Goal: Answer question/provide support: Share knowledge or assist other users

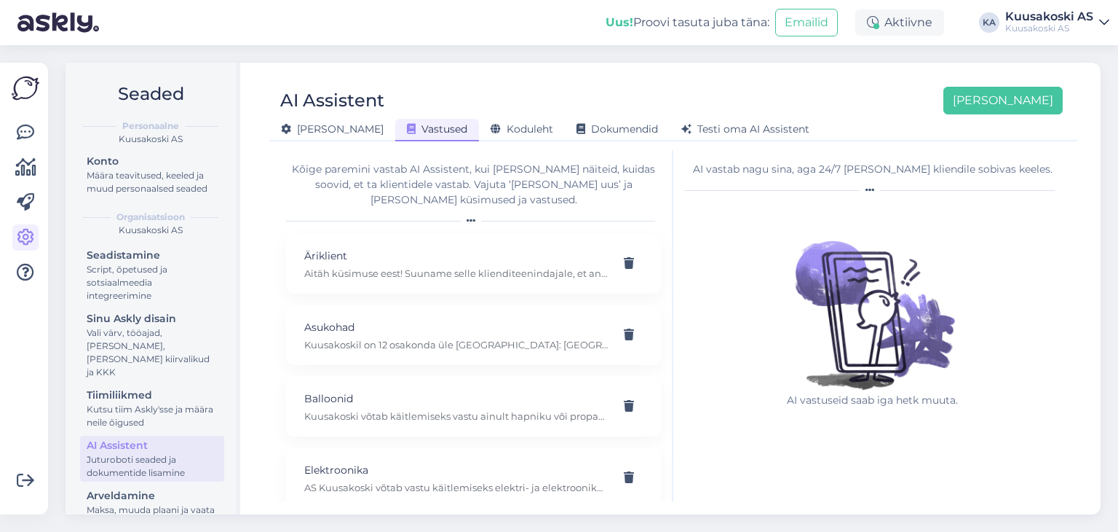
scroll to position [2062, 0]
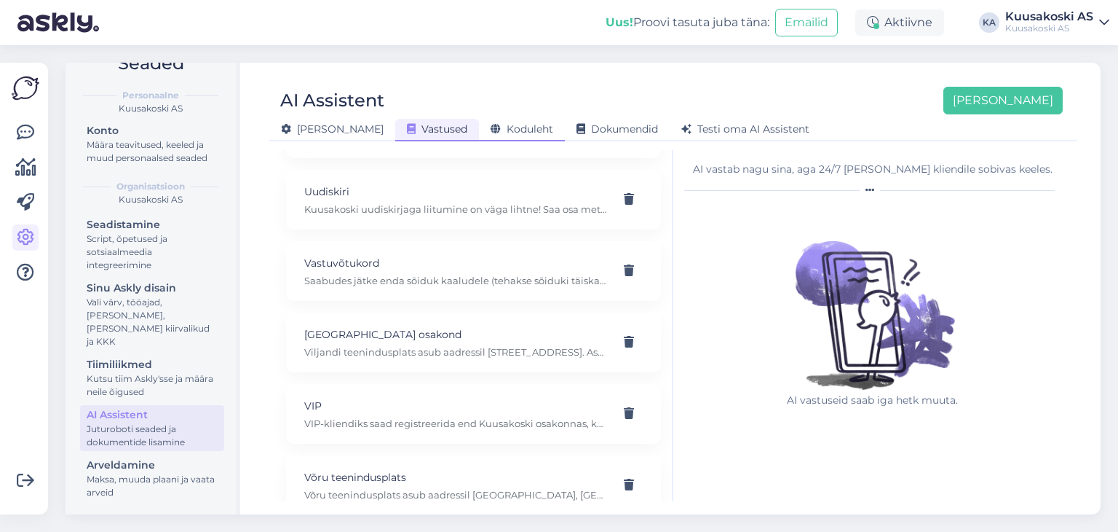
click at [491, 128] on span "Koduleht" at bounding box center [522, 128] width 63 height 13
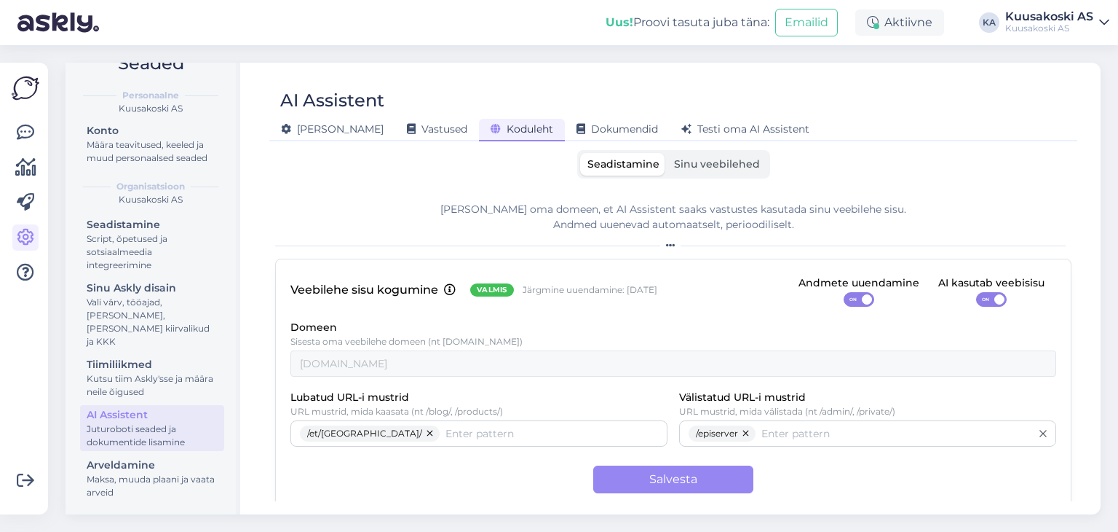
scroll to position [13, 0]
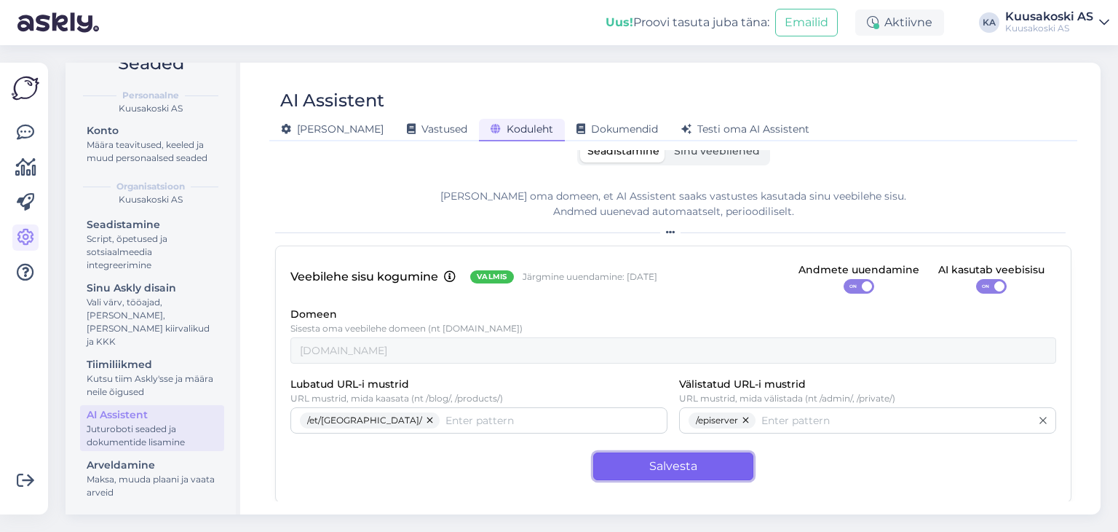
click at [690, 458] on button "Salvesta" at bounding box center [673, 466] width 160 height 28
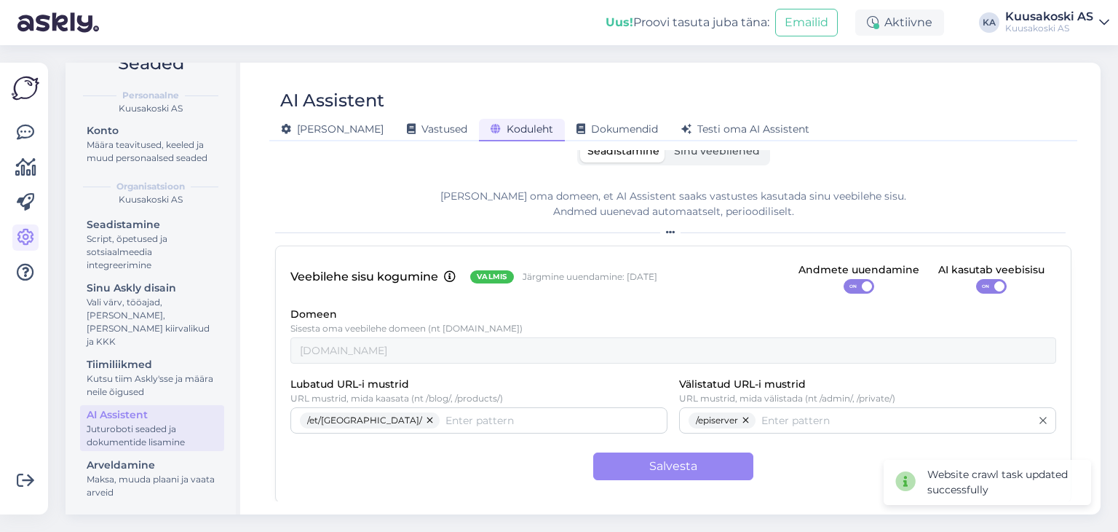
click at [682, 158] on label "Sinu veebilehed" at bounding box center [717, 151] width 100 height 23
click at [667, 140] on input "Sinu veebilehed" at bounding box center [667, 140] width 0 height 0
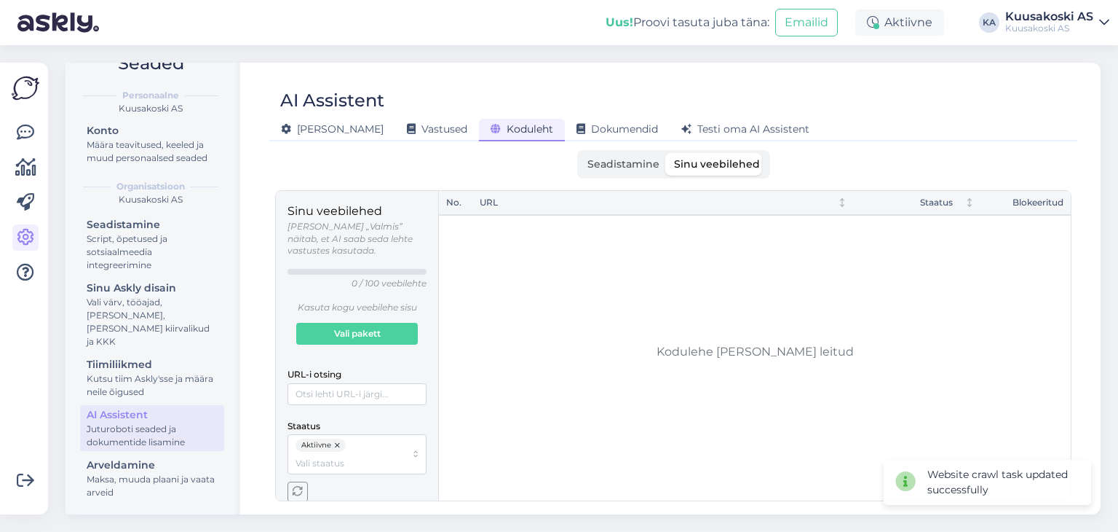
click at [609, 164] on span "Seadistamine" at bounding box center [624, 163] width 72 height 13
click at [580, 153] on input "Seadistamine" at bounding box center [580, 153] width 0 height 0
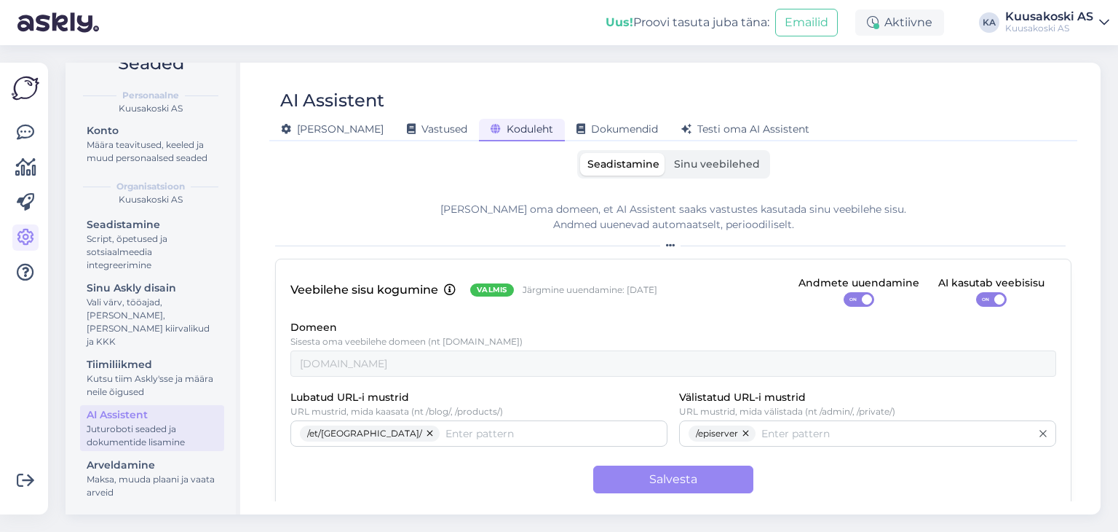
click at [674, 158] on span "Sinu veebilehed" at bounding box center [717, 163] width 86 height 13
click at [667, 153] on input "Sinu veebilehed" at bounding box center [667, 153] width 0 height 0
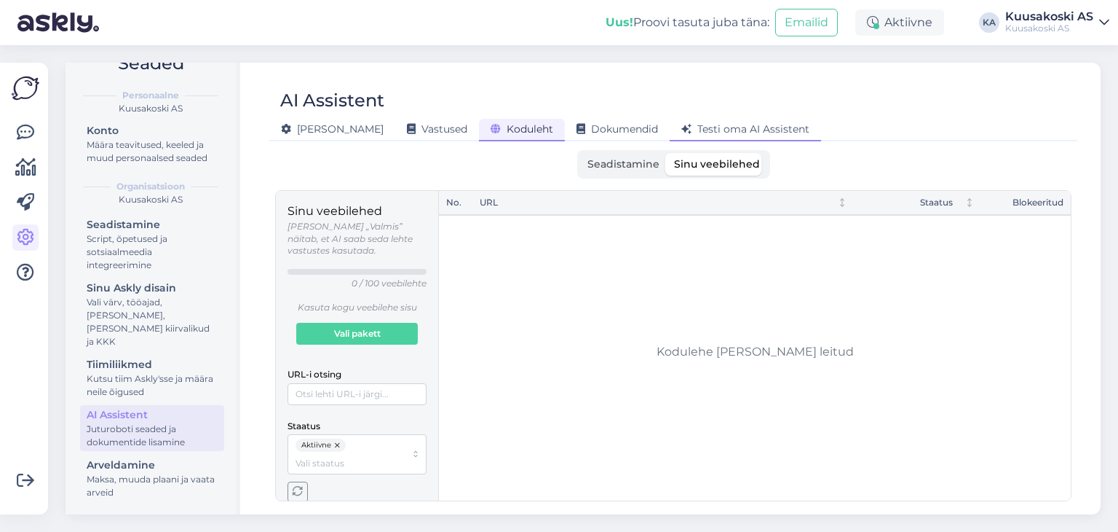
click at [670, 122] on div "Testi oma AI Assistent" at bounding box center [745, 130] width 151 height 23
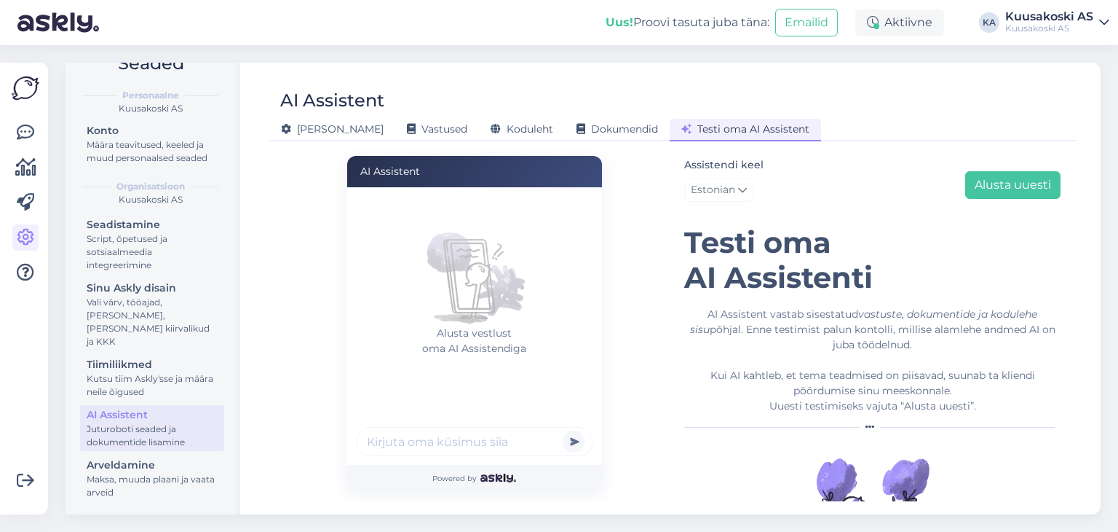
click at [422, 435] on input "text" at bounding box center [474, 441] width 237 height 29
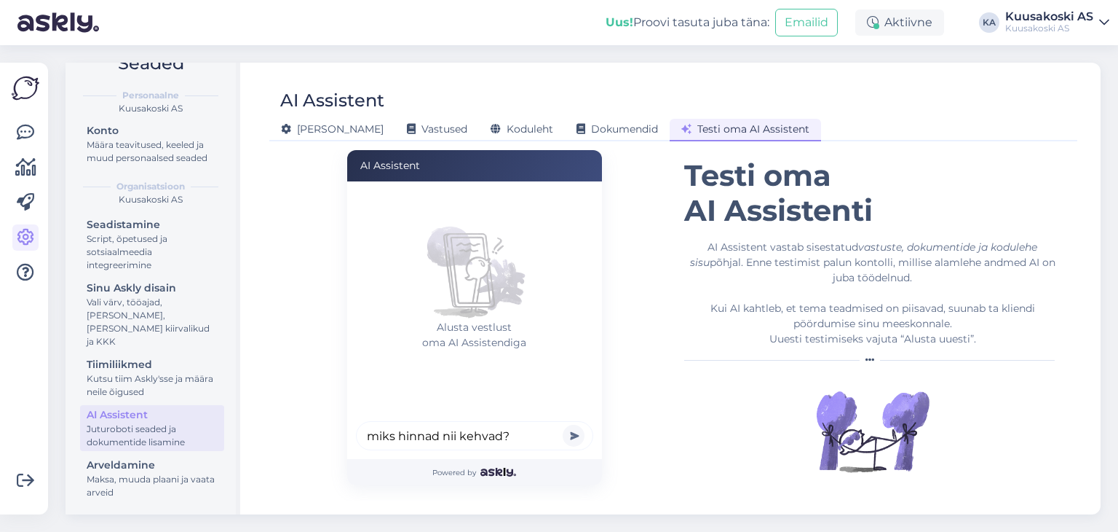
type input "miks hinnad nii kehvad?"
click at [563, 424] on button "submit" at bounding box center [574, 435] width 22 height 22
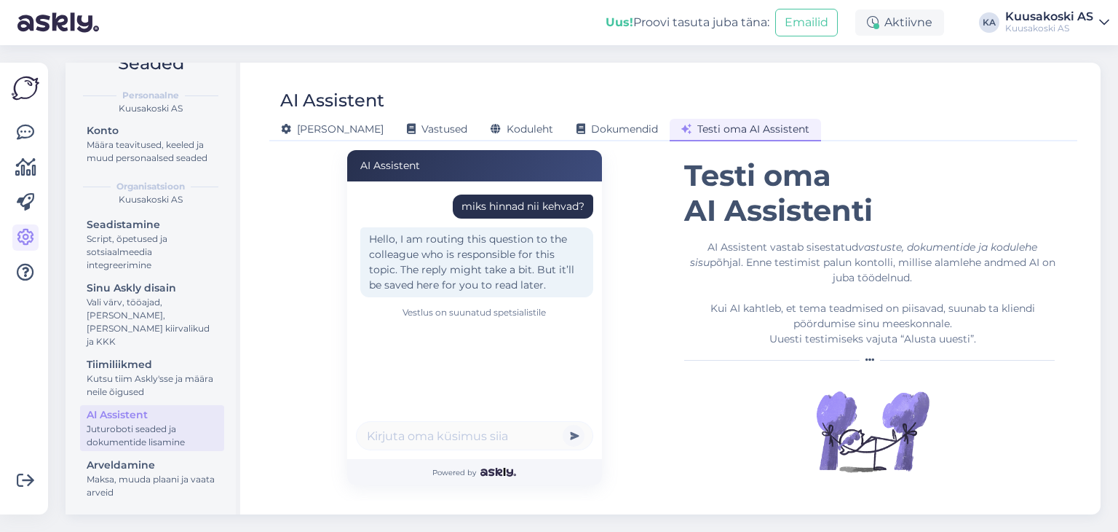
scroll to position [0, 0]
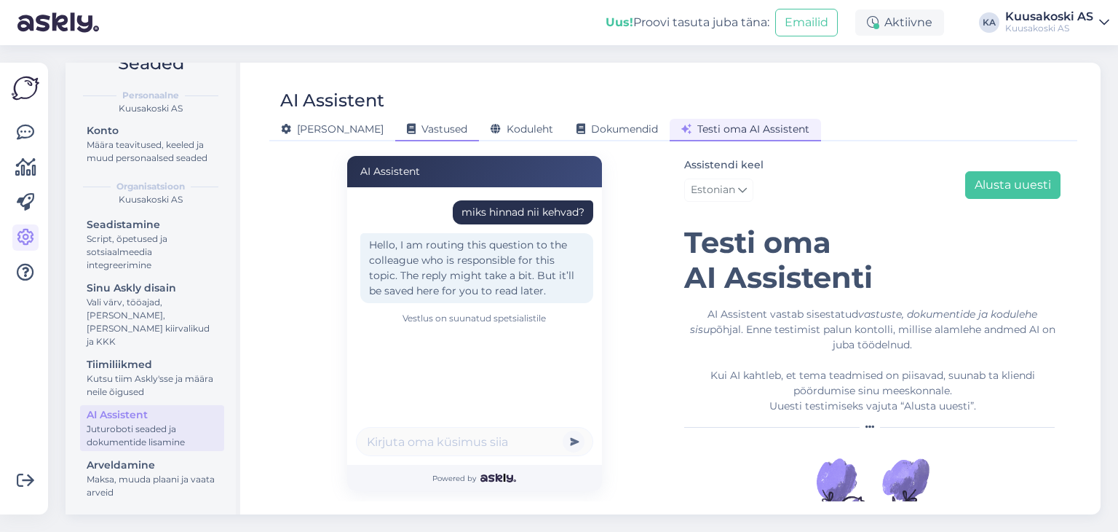
click at [395, 138] on div "Vastused" at bounding box center [437, 130] width 84 height 23
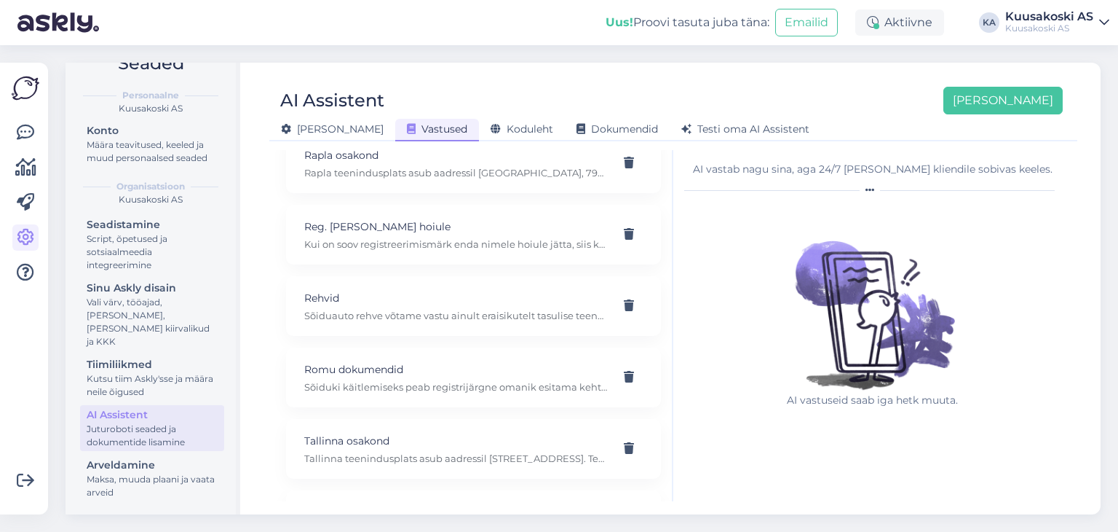
scroll to position [1638, 0]
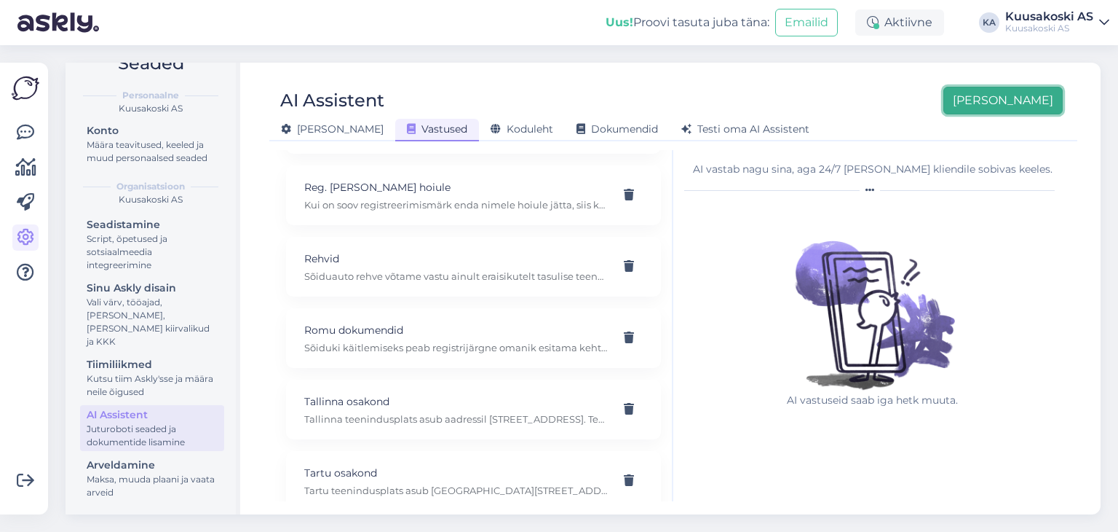
click at [1037, 103] on button "[PERSON_NAME]" at bounding box center [1003, 101] width 119 height 28
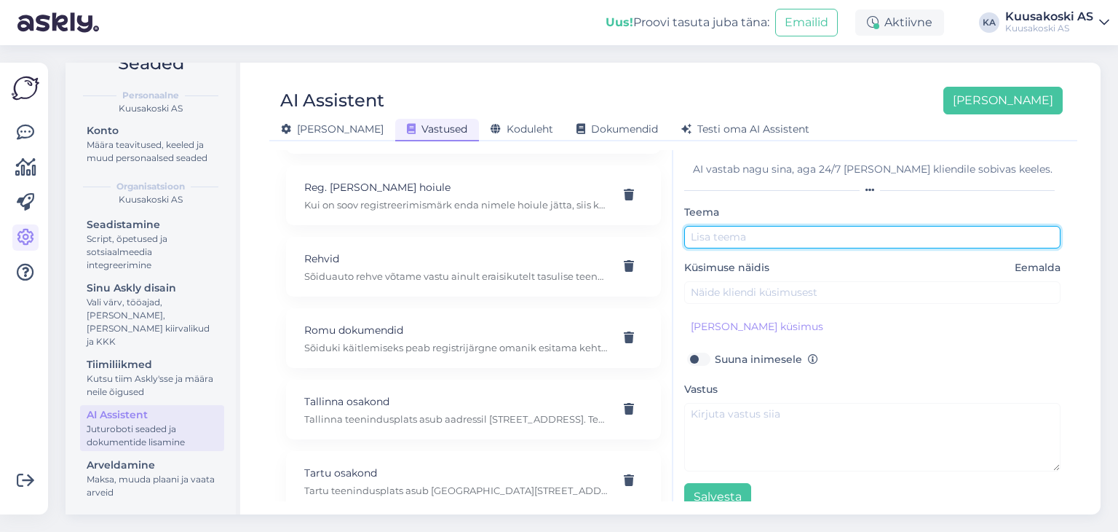
click at [702, 242] on input "text" at bounding box center [872, 237] width 376 height 23
type input "Kehvad hinnad"
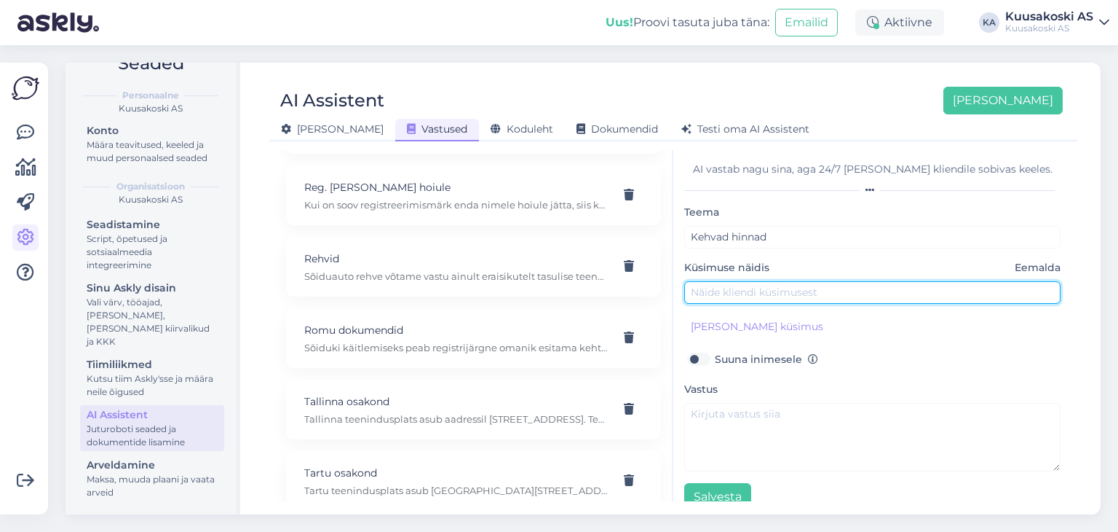
click at [724, 288] on input "text" at bounding box center [872, 292] width 376 height 23
type input "Miks hinnad nii kehvad on?"
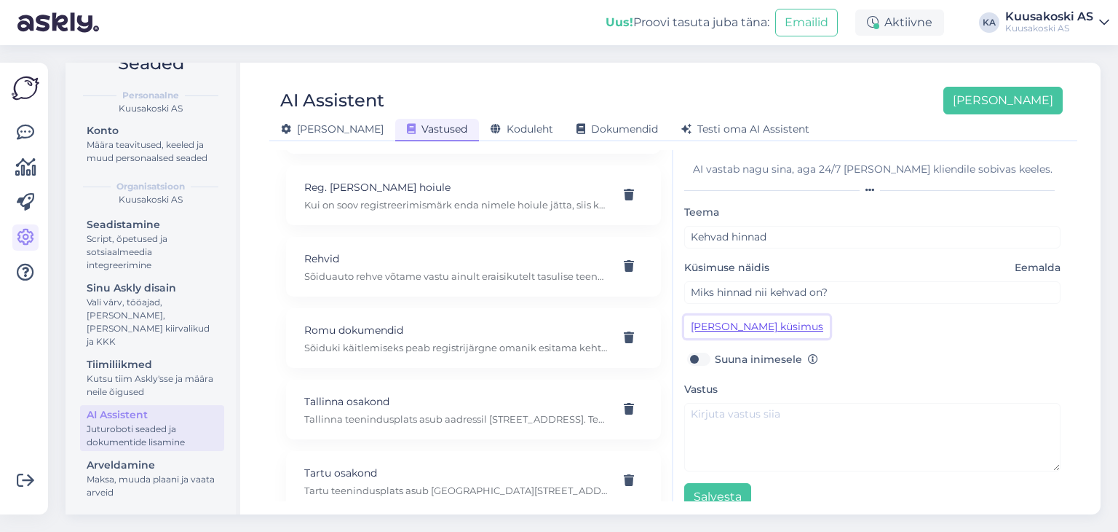
click at [723, 331] on button "[PERSON_NAME] küsimus" at bounding box center [757, 326] width 146 height 23
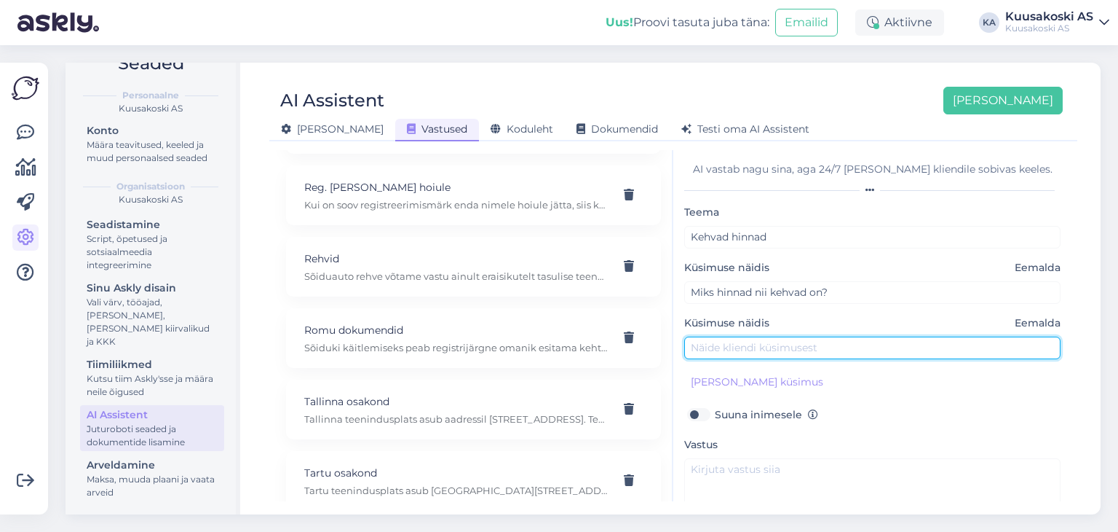
click at [726, 345] on input "text" at bounding box center [872, 347] width 376 height 23
type input "Millal [DEMOGRAPHIC_DATA] tõstate?"
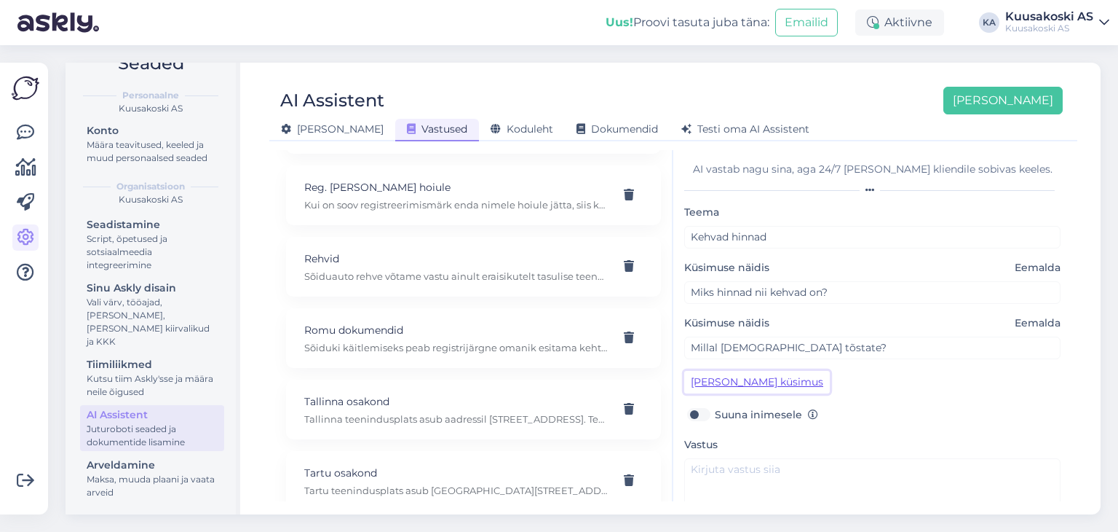
click at [745, 379] on button "[PERSON_NAME] küsimus" at bounding box center [757, 382] width 146 height 23
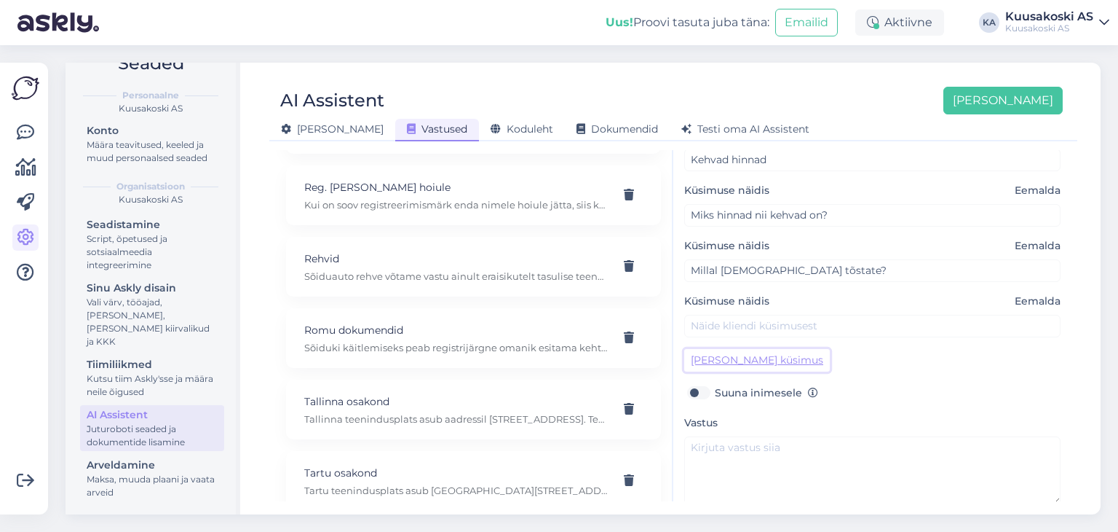
scroll to position [87, 0]
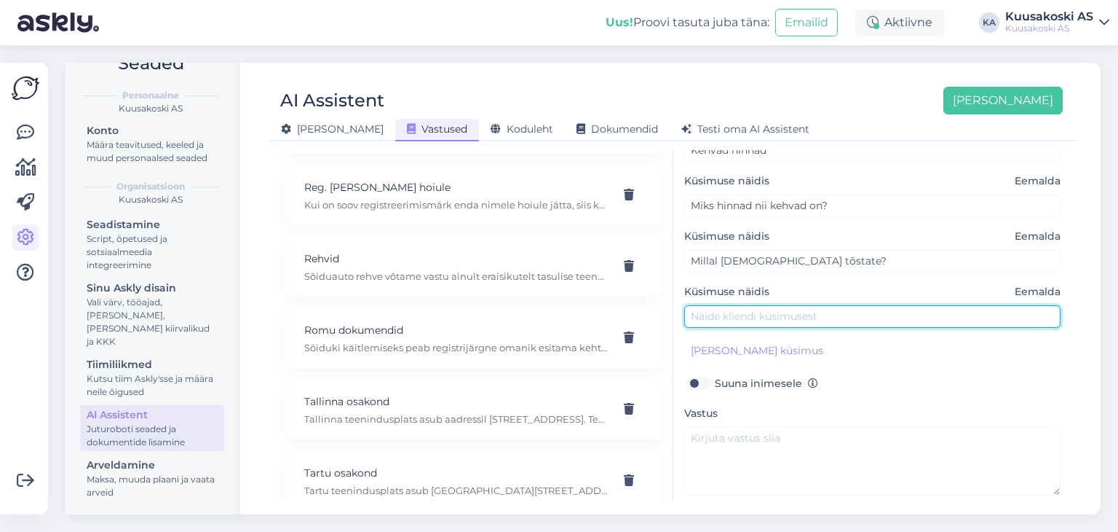
click at [807, 315] on input "text" at bounding box center [872, 316] width 376 height 23
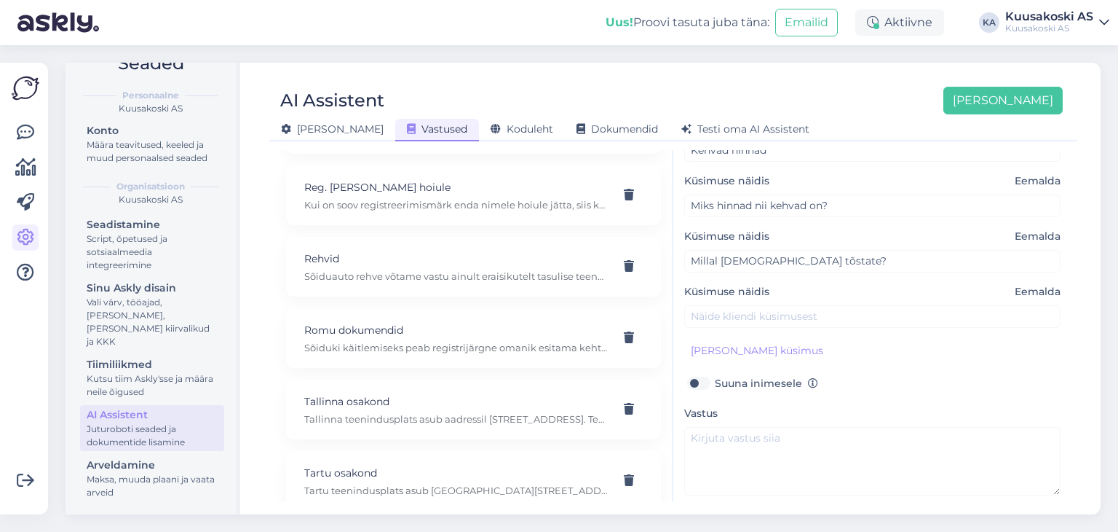
click at [1015, 288] on span "Eemalda" at bounding box center [1038, 291] width 46 height 15
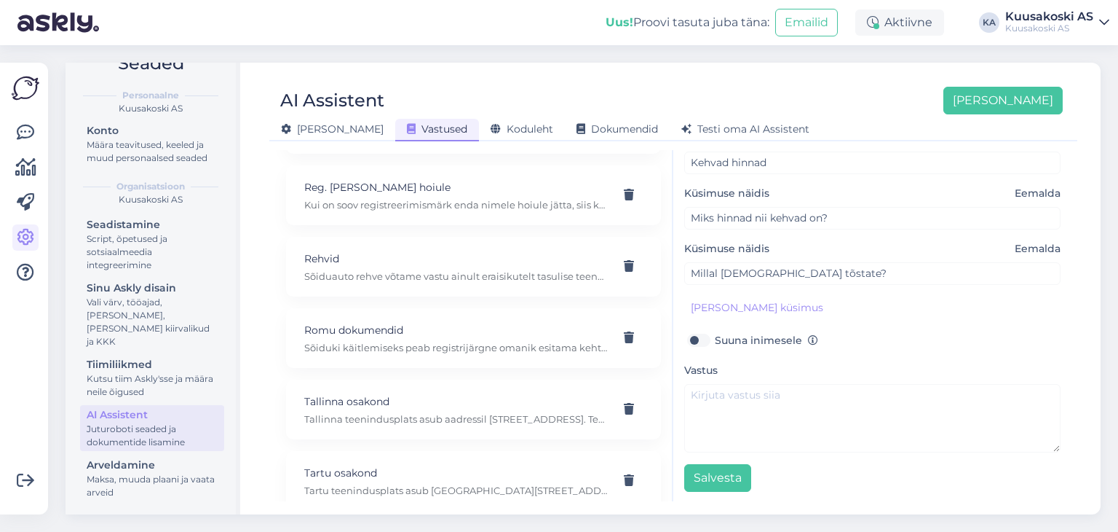
scroll to position [74, 0]
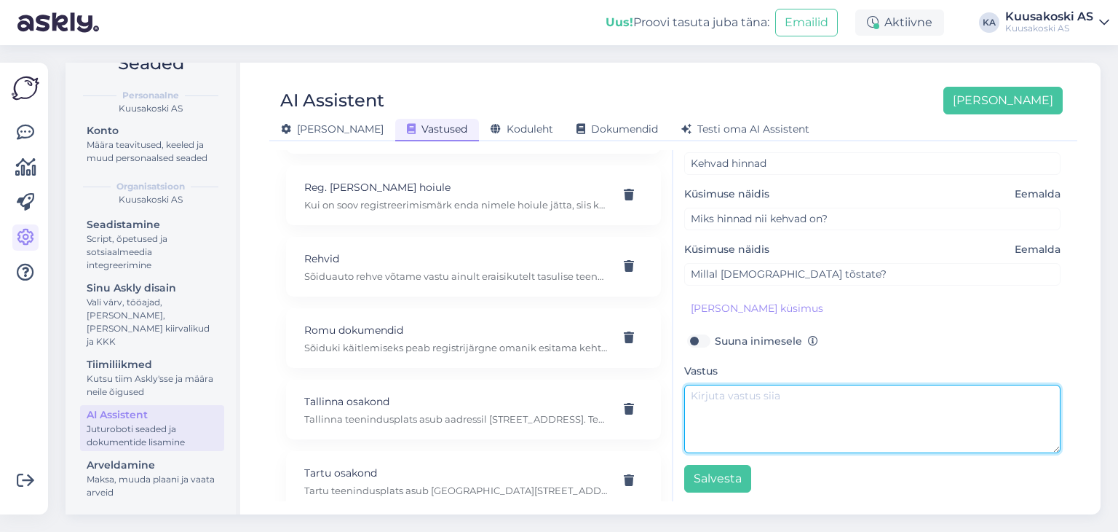
click at [789, 396] on textarea at bounding box center [872, 418] width 376 height 68
paste textarea "Vanametalli hind sõltub mitmest tegurist, nagu metalli liik, kogus, maailmaturu…"
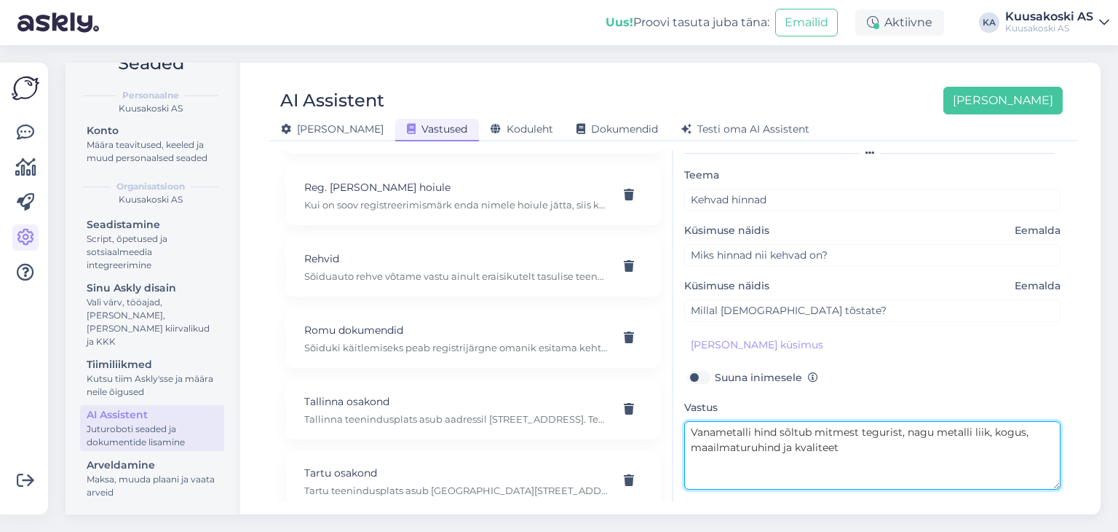
scroll to position [32, 0]
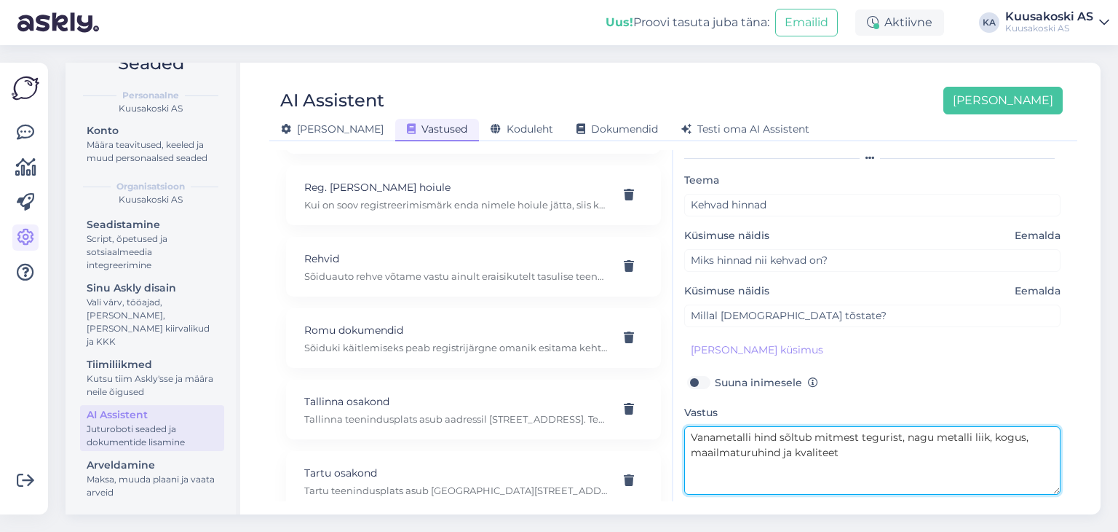
drag, startPoint x: 778, startPoint y: 435, endPoint x: 663, endPoint y: 430, distance: 114.4
click at [663, 430] on div "Kõige paremini vastab AI Assistent, kui [PERSON_NAME] näiteid, kuidas soovid, e…" at bounding box center [673, 325] width 797 height 351
click at [775, 435] on textarea "Vanametalli hind sõltub mitmest tegurist, nagu metalli liik, kogus, maailmaturu…" at bounding box center [872, 460] width 376 height 68
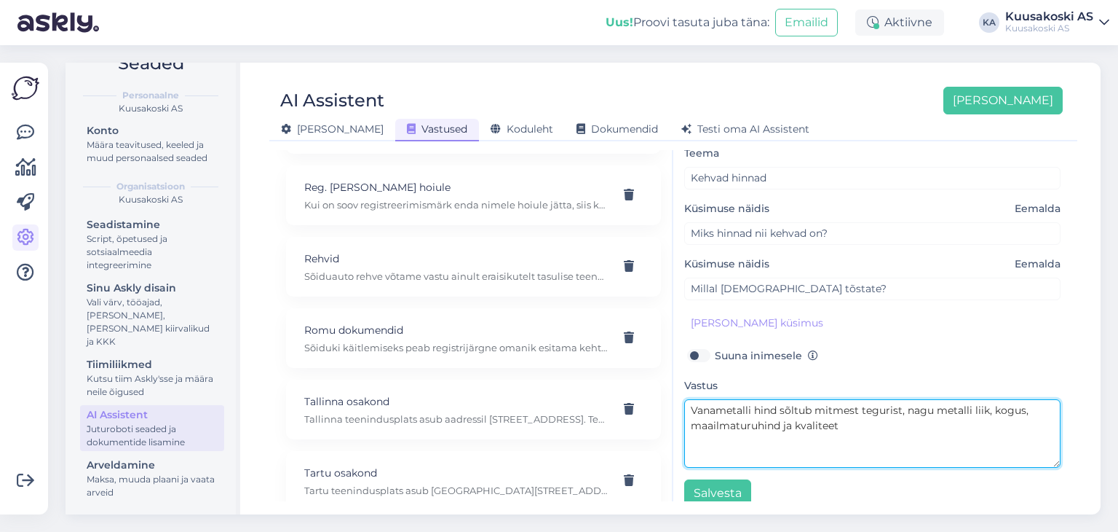
scroll to position [60, 0]
click at [877, 415] on textarea "Vanametalli hind sõltub mitmest tegurist, nagu metalli liik, kogus, maailmaturu…" at bounding box center [872, 432] width 376 height 68
drag, startPoint x: 868, startPoint y: 417, endPoint x: 754, endPoint y: 391, distance: 116.6
click at [754, 391] on div "Vastus Vanametalli hind sõltub mitmest tegurist, nagu metalli liik, kogus, maai…" at bounding box center [872, 420] width 376 height 91
drag, startPoint x: 917, startPoint y: 438, endPoint x: 885, endPoint y: 421, distance: 35.9
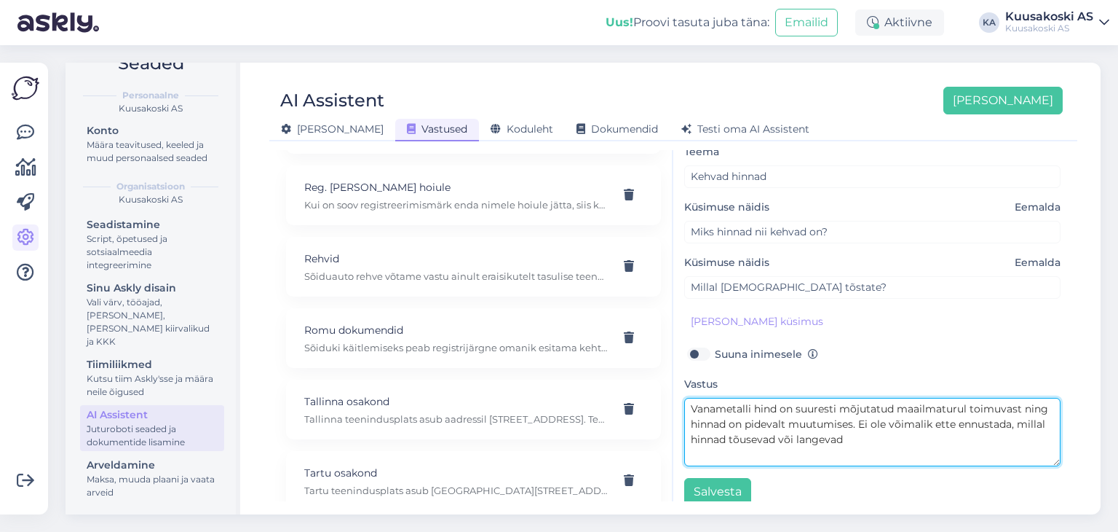
click at [885, 421] on textarea "Vanametalli hind on suuresti mõjutatud maailmaturul toimuvast ning hinnad on pi…" at bounding box center [872, 432] width 376 height 68
paste textarea "[URL][DOMAIN_NAME]"
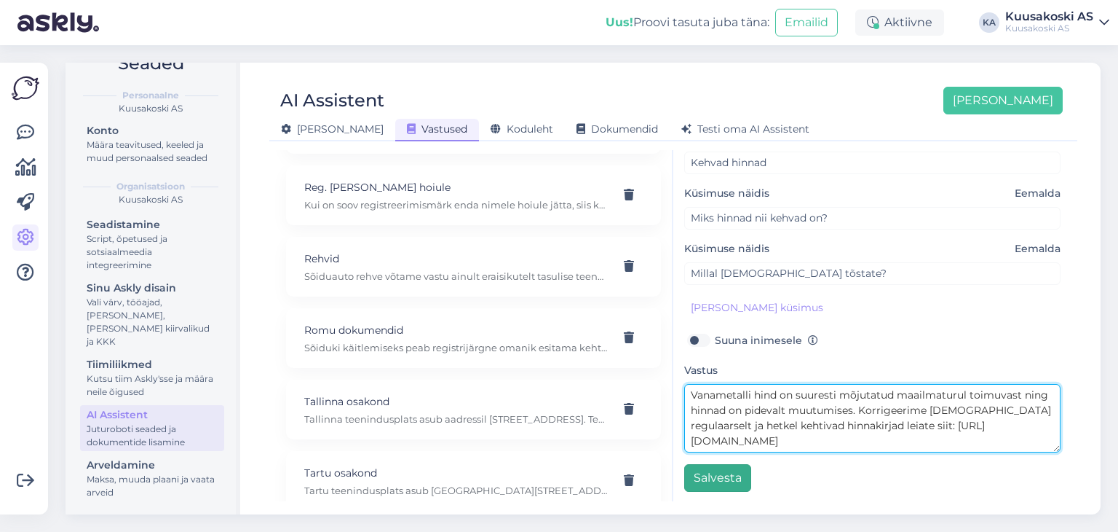
type textarea "Vanametalli hind on suuresti mõjutatud maailmaturul toimuvast ning hinnad on pi…"
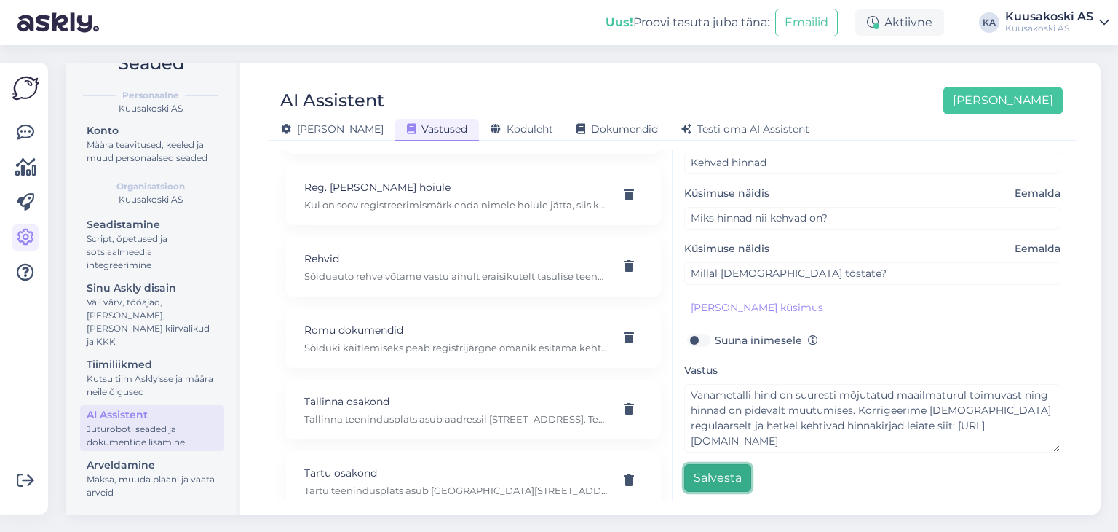
click at [709, 478] on button "Salvesta" at bounding box center [717, 478] width 67 height 28
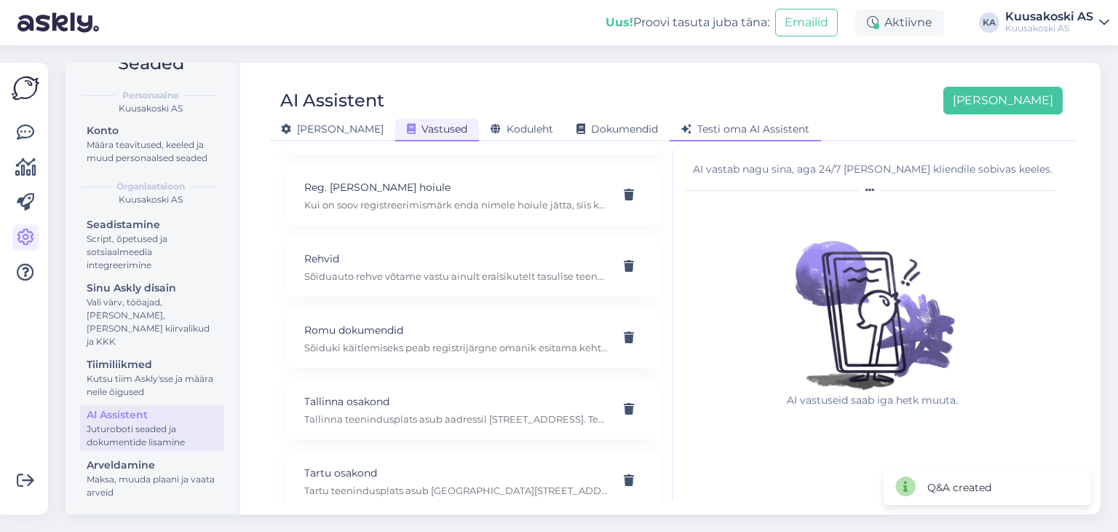
click at [670, 141] on div "Testi oma AI Assistent" at bounding box center [745, 130] width 151 height 23
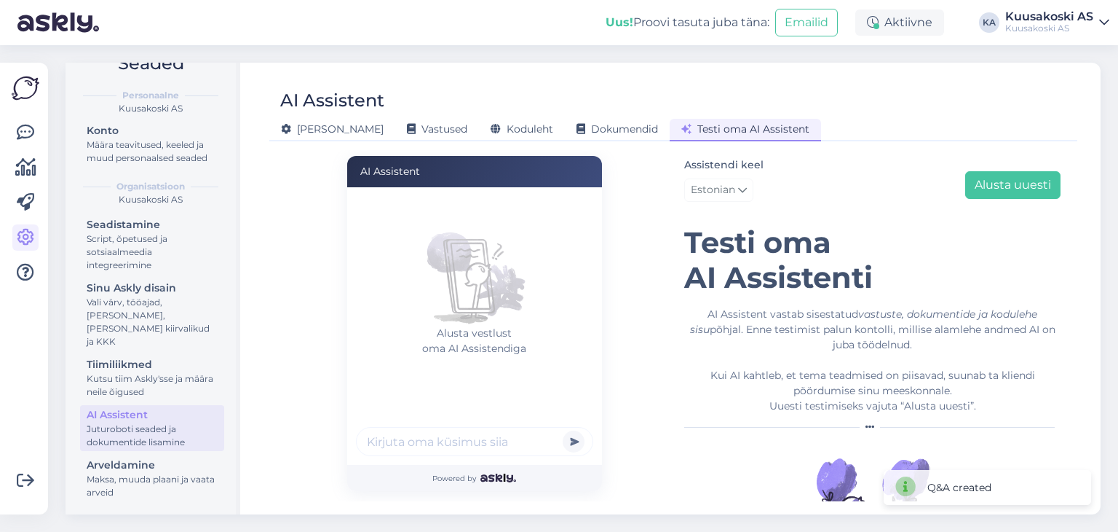
click at [472, 441] on input "text" at bounding box center [474, 441] width 237 height 29
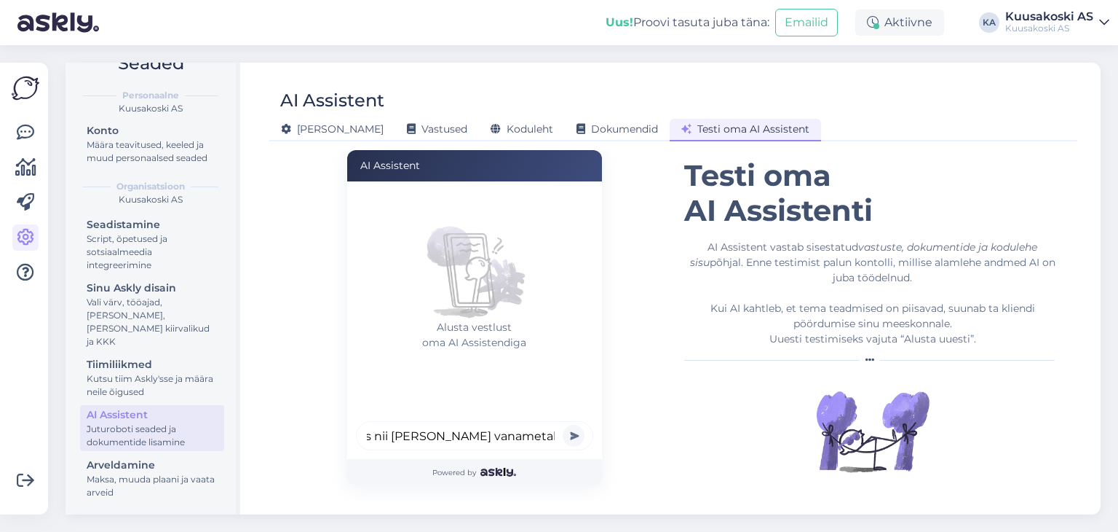
scroll to position [0, 31]
type input "miks nii [PERSON_NAME] vanametallile?"
click at [563, 424] on button "submit" at bounding box center [574, 435] width 22 height 22
